Goal: Transaction & Acquisition: Purchase product/service

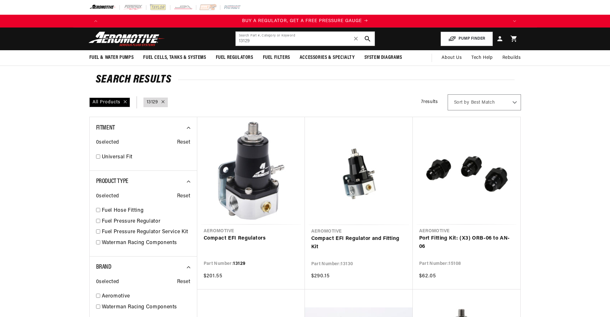
click at [256, 235] on link "Compact EFI Regulators" at bounding box center [251, 239] width 95 height 8
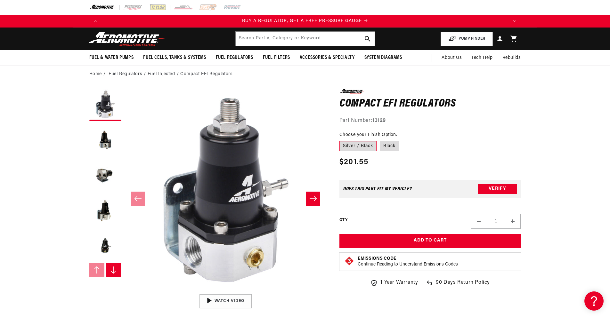
click at [314, 199] on icon "Slide right" at bounding box center [313, 199] width 8 height 6
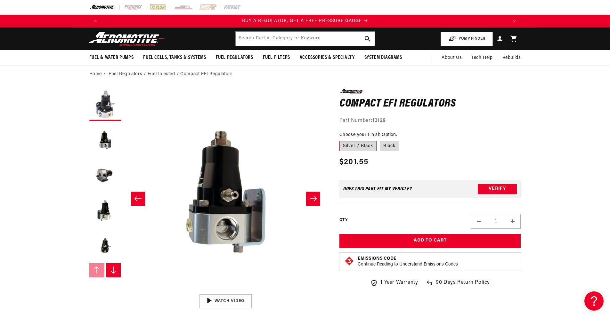
click at [314, 199] on icon "Slide right" at bounding box center [313, 199] width 8 height 6
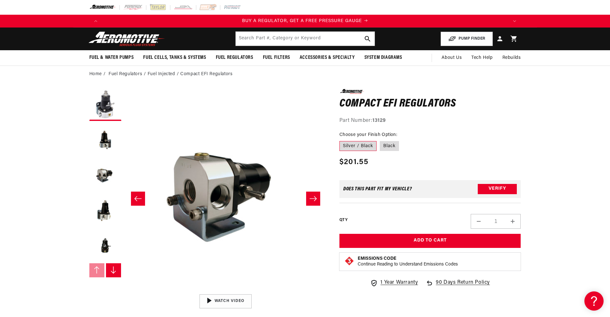
click at [314, 199] on icon "Slide right" at bounding box center [313, 199] width 8 height 6
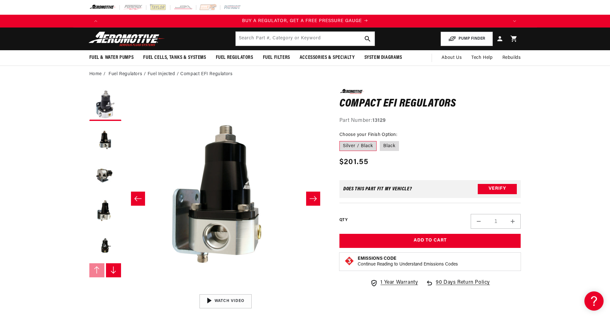
click at [314, 199] on icon "Slide right" at bounding box center [313, 199] width 8 height 6
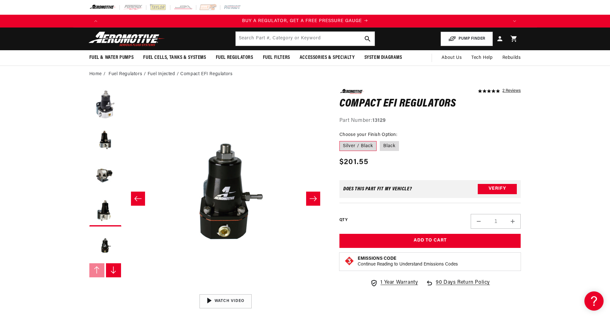
click at [314, 199] on icon "Slide right" at bounding box center [313, 199] width 8 height 6
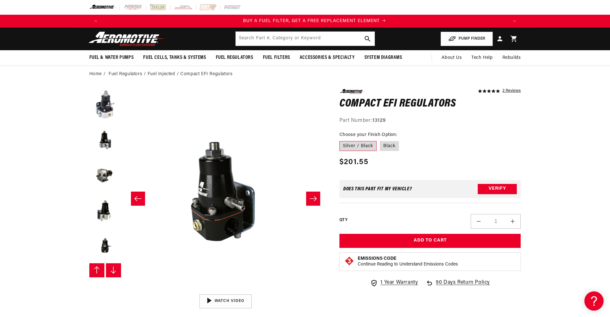
scroll to position [35, 0]
click at [314, 199] on icon "Slide right" at bounding box center [313, 199] width 8 height 6
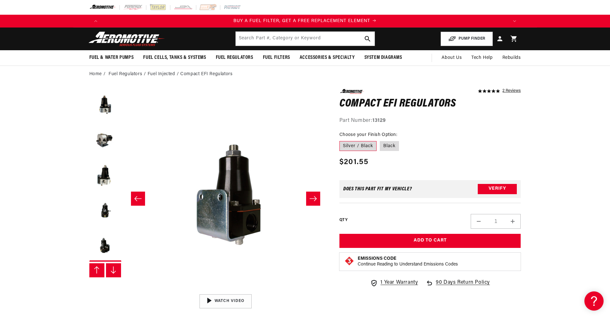
scroll to position [0, 1213]
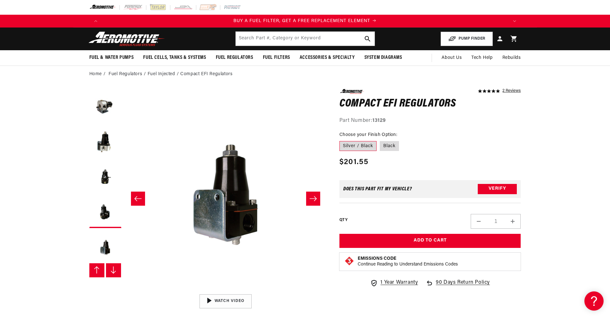
click at [314, 199] on icon "Slide right" at bounding box center [313, 199] width 8 height 6
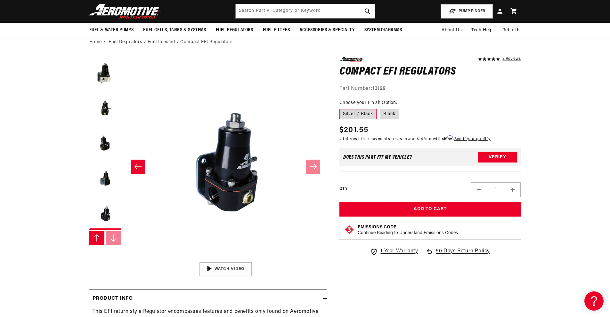
scroll to position [0, 1219]
